Goal: Contribute content

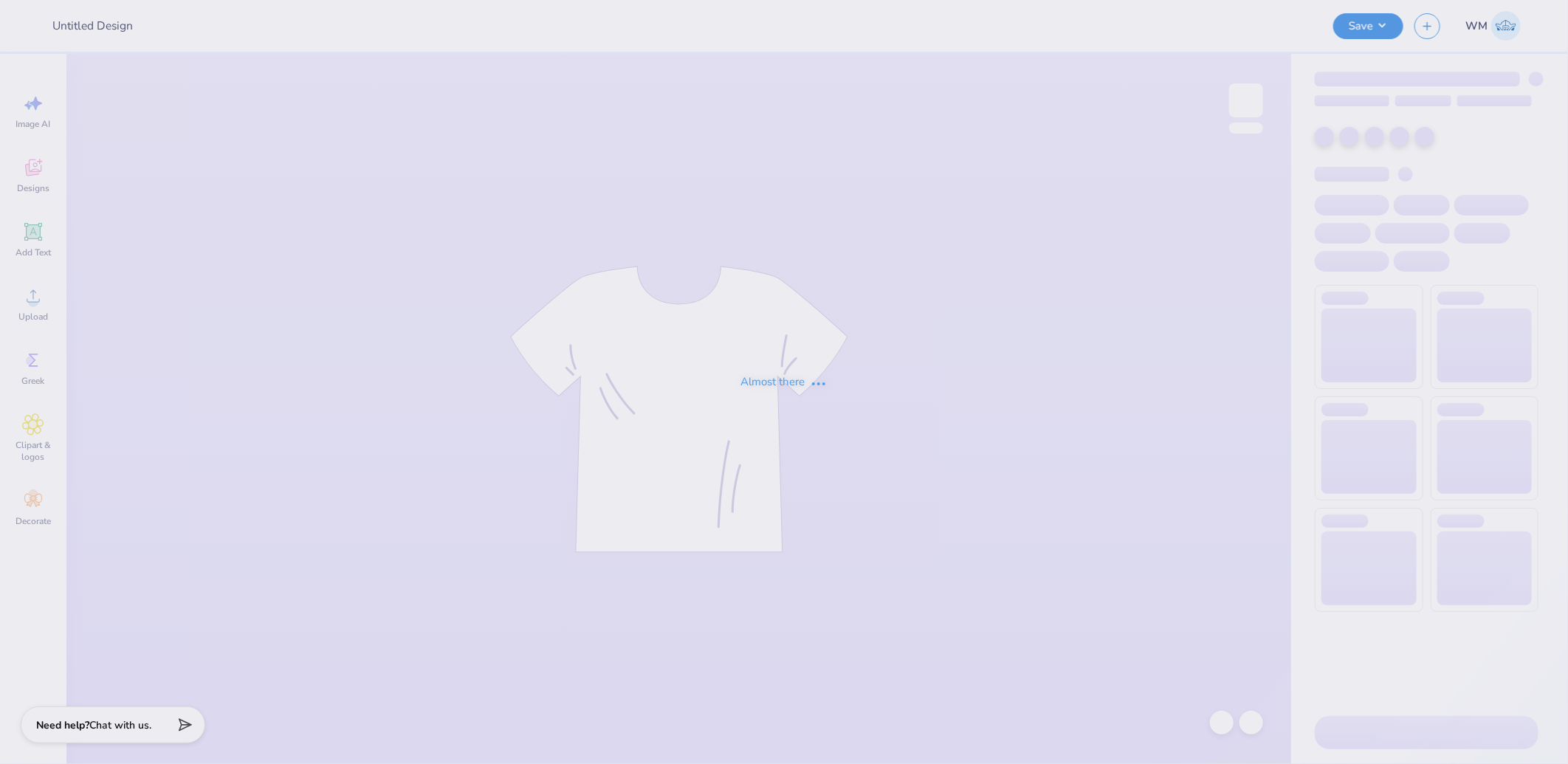
type input "UD [MEDICAL_DATA] Parents Weekend Merch 2025"
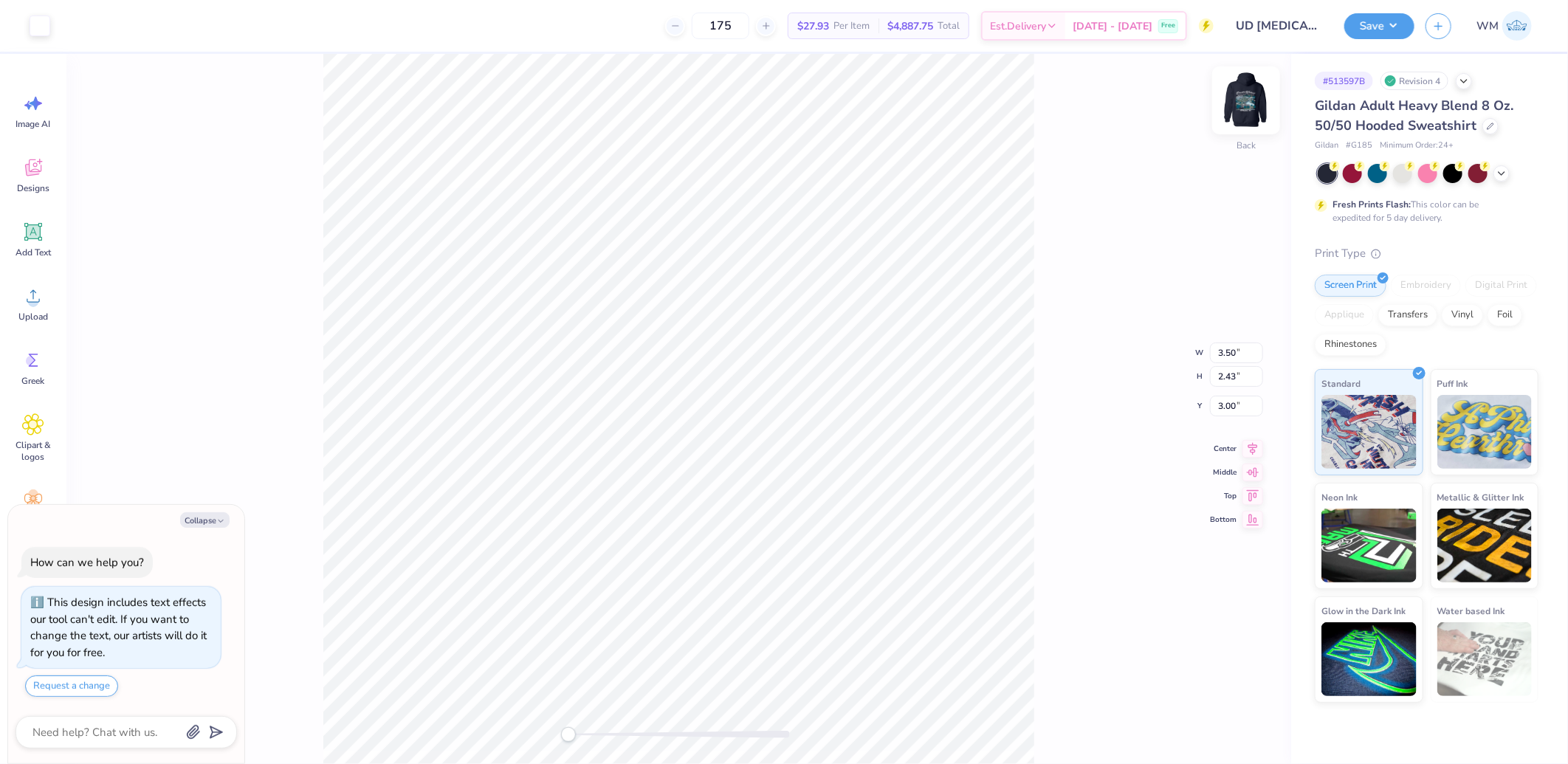
click at [1246, 108] on img at bounding box center [1246, 100] width 59 height 59
click at [202, 520] on button "Collapse" at bounding box center [204, 520] width 49 height 15
type textarea "x"
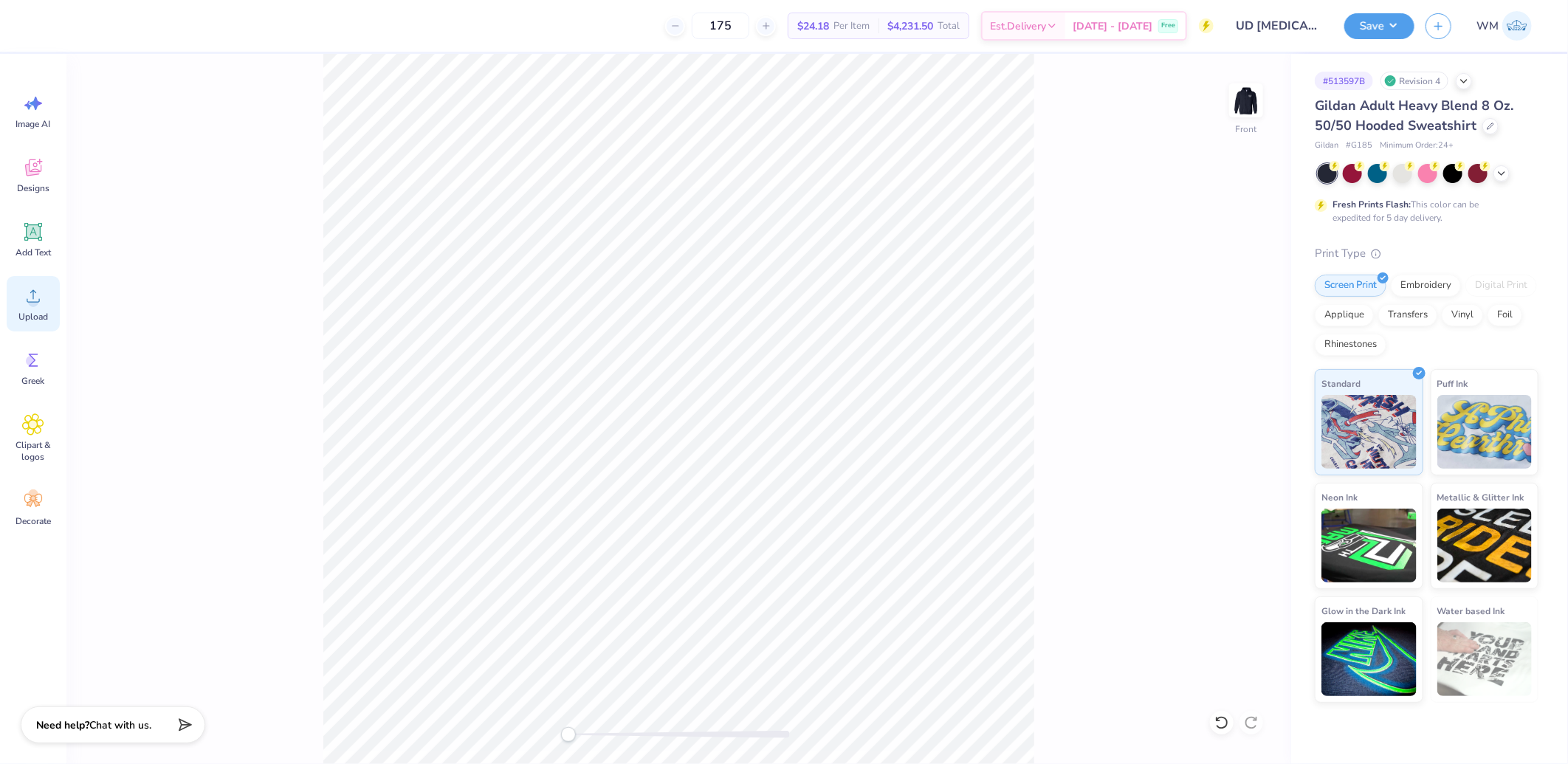
click at [26, 297] on icon at bounding box center [33, 295] width 22 height 22
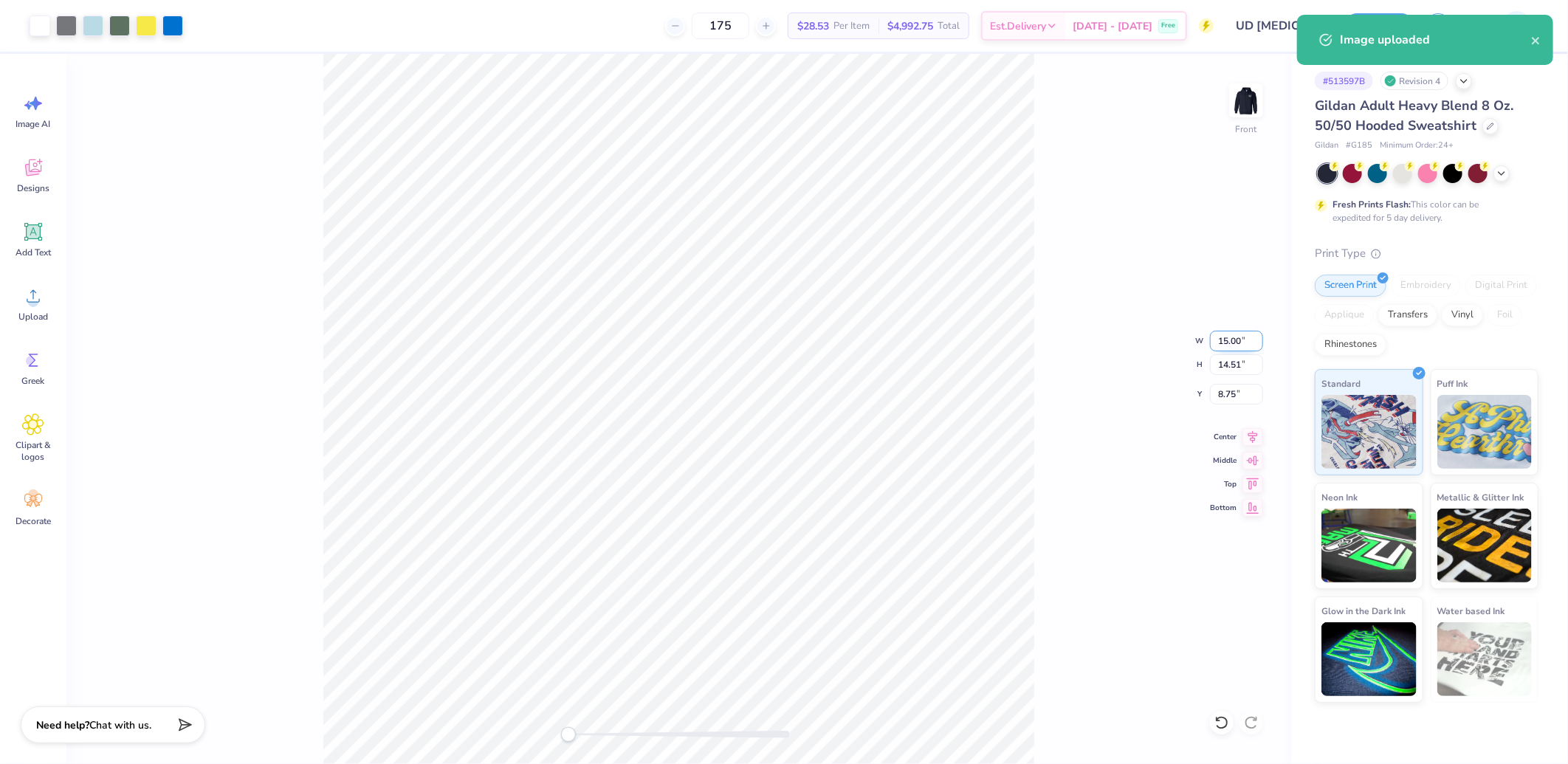
click at [1234, 341] on input "15.00" at bounding box center [1236, 341] width 53 height 20
type input "12.00"
type input "11.61"
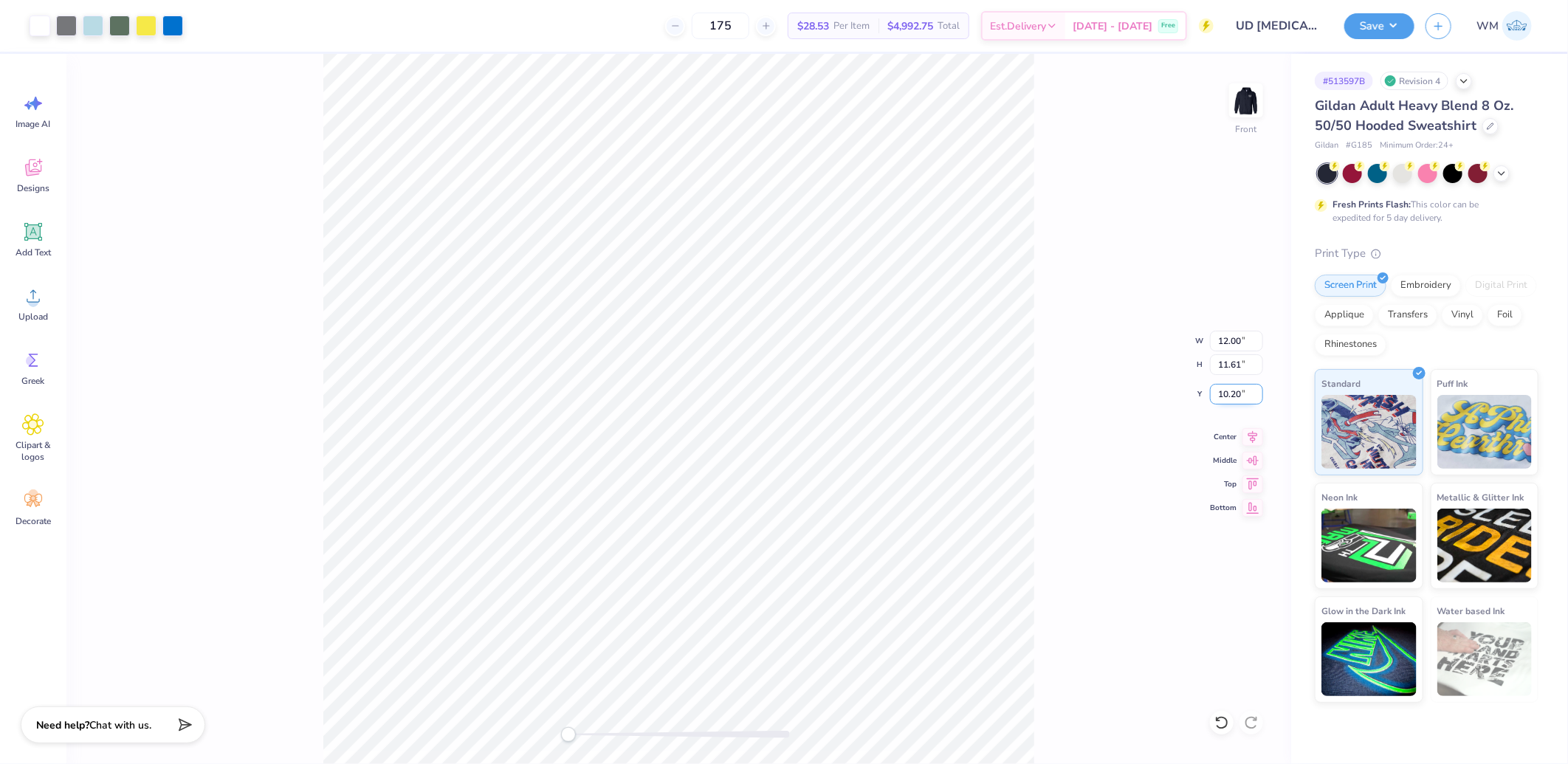
click at [1231, 395] on input "10.20" at bounding box center [1236, 394] width 53 height 20
type input "6"
click at [1392, 28] on button "Save" at bounding box center [1379, 23] width 70 height 26
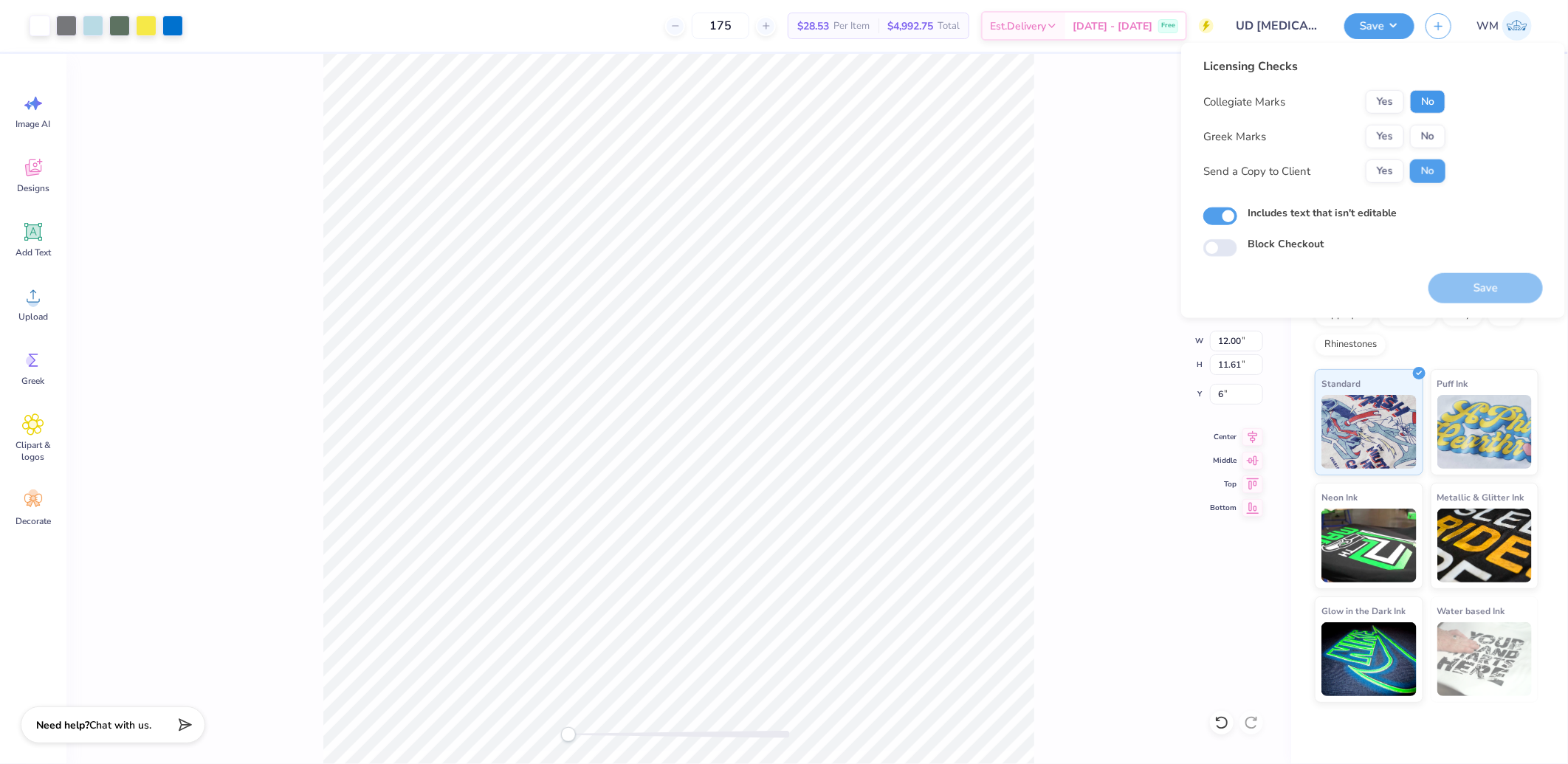
click at [1434, 105] on button "No" at bounding box center [1427, 102] width 36 height 23
click at [1390, 136] on button "Yes" at bounding box center [1385, 137] width 39 height 23
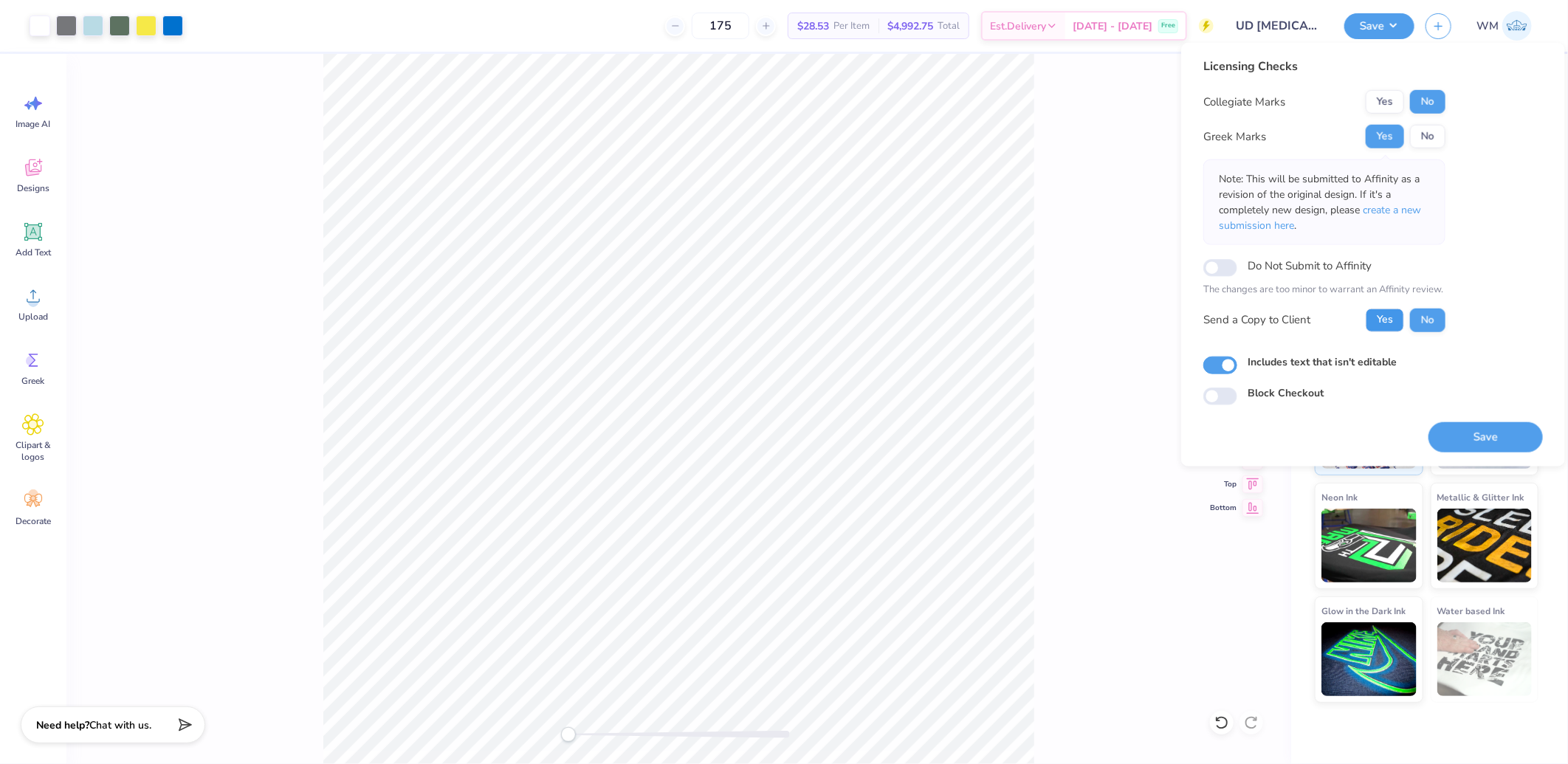
click at [1388, 321] on button "Yes" at bounding box center [1385, 320] width 39 height 23
drag, startPoint x: 1491, startPoint y: 433, endPoint x: 1427, endPoint y: 422, distance: 64.9
click at [1492, 433] on button "Save" at bounding box center [1486, 436] width 114 height 30
